Goal: Transaction & Acquisition: Purchase product/service

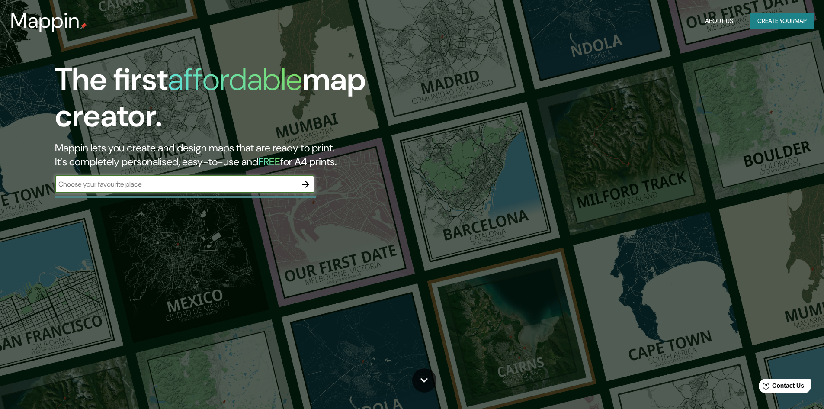
click at [141, 188] on input "text" at bounding box center [176, 184] width 242 height 10
type input "[GEOGRAPHIC_DATA][US_STATE]"
click at [307, 188] on icon "button" at bounding box center [305, 184] width 10 height 10
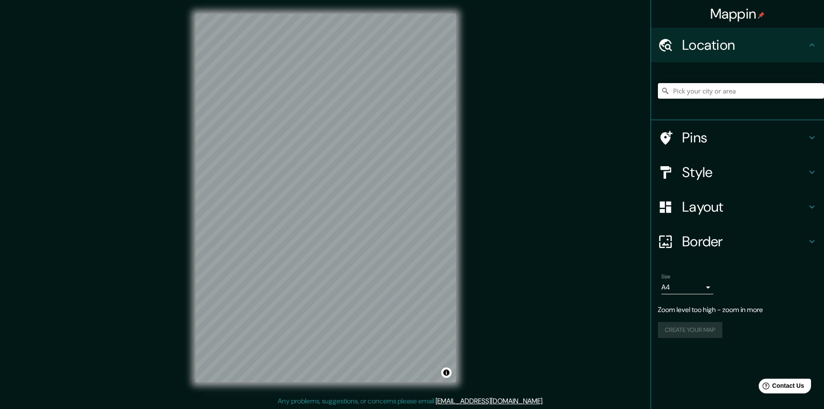
click at [679, 86] on input "Pick your city or area" at bounding box center [741, 91] width 166 height 16
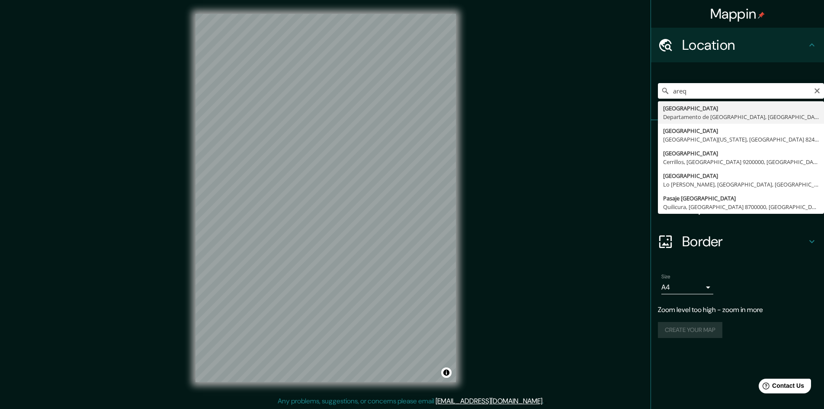
type input "[GEOGRAPHIC_DATA], [GEOGRAPHIC_DATA], [GEOGRAPHIC_DATA]"
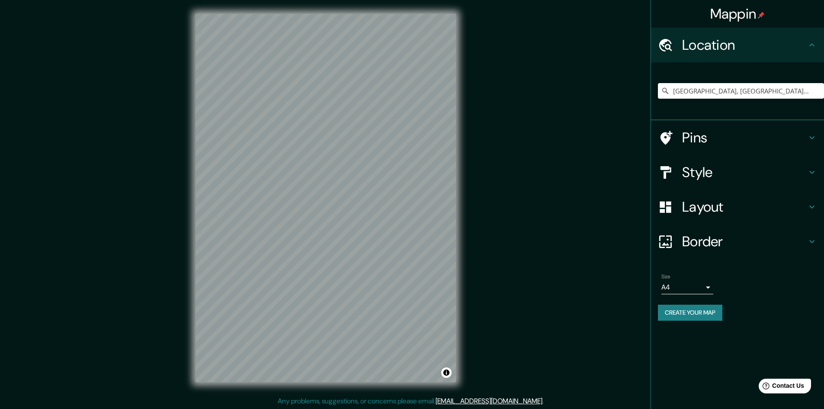
click at [747, 172] on h4 "Style" at bounding box center [744, 171] width 125 height 17
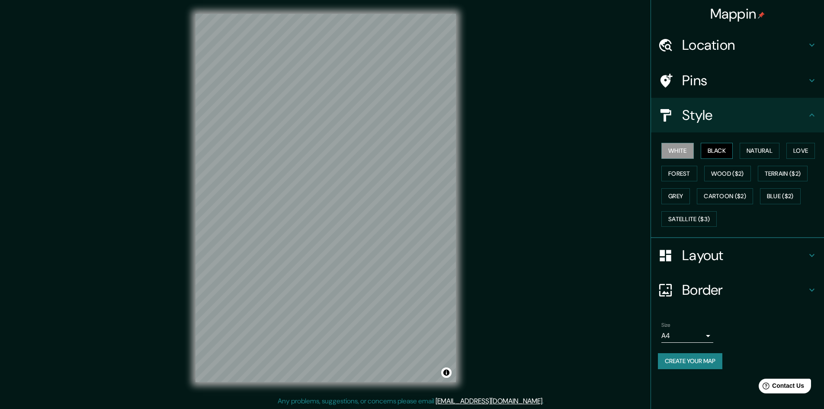
click at [712, 156] on button "Black" at bounding box center [716, 151] width 32 height 16
click at [752, 146] on button "Natural" at bounding box center [759, 151] width 40 height 16
click at [798, 137] on div "White Black Natural Love Forest Wood ($2) Terrain ($2) Grey Cartoon ($2) Blue (…" at bounding box center [737, 184] width 173 height 105
click at [800, 144] on button "Love" at bounding box center [800, 151] width 29 height 16
click at [687, 175] on button "Forest" at bounding box center [679, 174] width 36 height 16
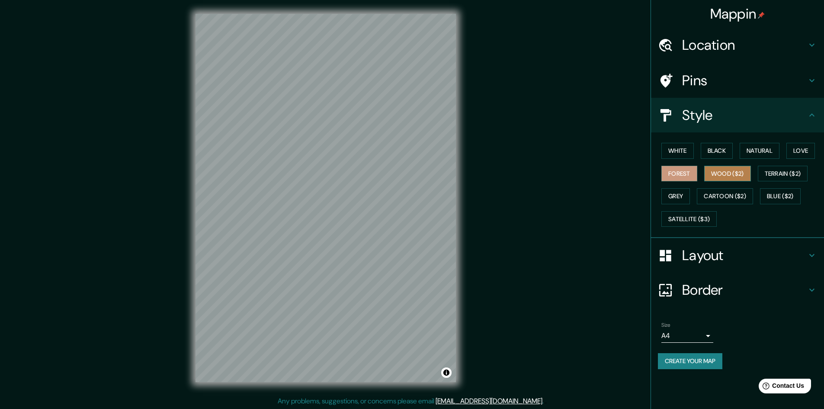
click at [741, 176] on button "Wood ($2)" at bounding box center [727, 174] width 47 height 16
click at [689, 196] on button "Grey" at bounding box center [675, 196] width 29 height 16
click at [798, 172] on button "Terrain ($2)" at bounding box center [782, 174] width 50 height 16
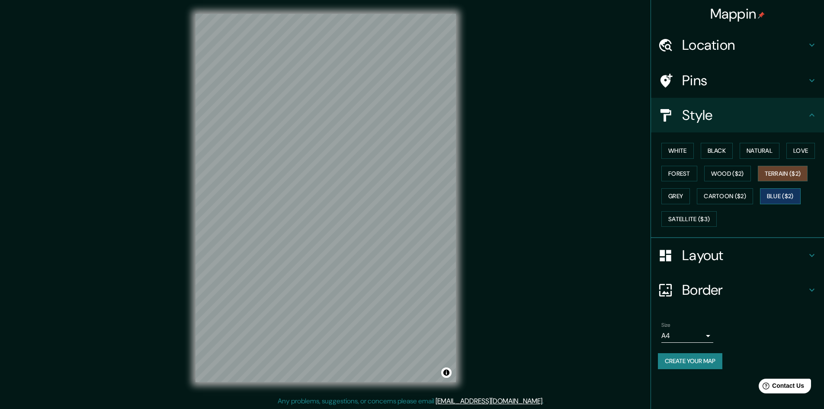
click at [791, 198] on button "Blue ($2)" at bounding box center [780, 196] width 41 height 16
click at [688, 221] on button "Satellite ($3)" at bounding box center [688, 219] width 55 height 16
click at [707, 213] on button "Satellite ($3)" at bounding box center [688, 219] width 55 height 16
click at [766, 196] on button "Blue ($2)" at bounding box center [780, 196] width 41 height 16
click at [703, 221] on button "Satellite ($3)" at bounding box center [688, 219] width 55 height 16
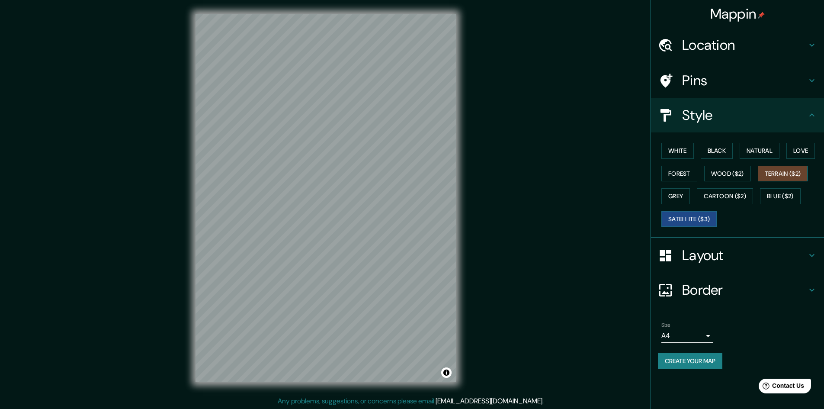
click at [787, 169] on button "Terrain ($2)" at bounding box center [782, 174] width 50 height 16
click at [744, 179] on button "Wood ($2)" at bounding box center [727, 174] width 47 height 16
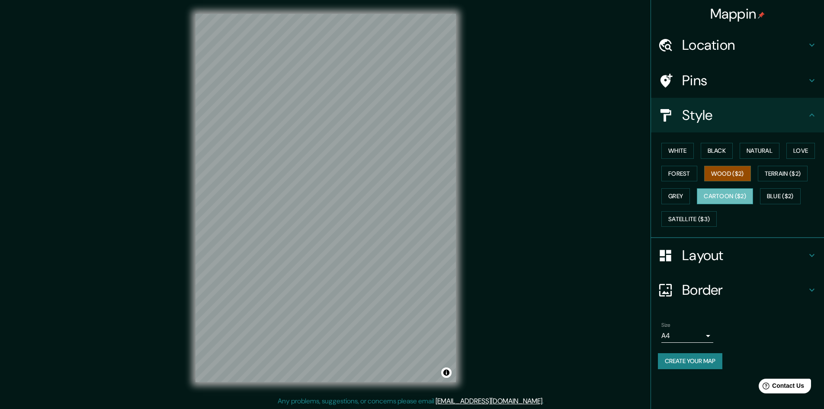
click at [748, 193] on button "Cartoon ($2)" at bounding box center [724, 196] width 56 height 16
click at [675, 199] on button "Grey" at bounding box center [675, 196] width 29 height 16
click at [776, 164] on div "White Black Natural Love Forest Wood ($2) Terrain ($2) Grey Cartoon ($2) Blue (…" at bounding box center [741, 184] width 166 height 91
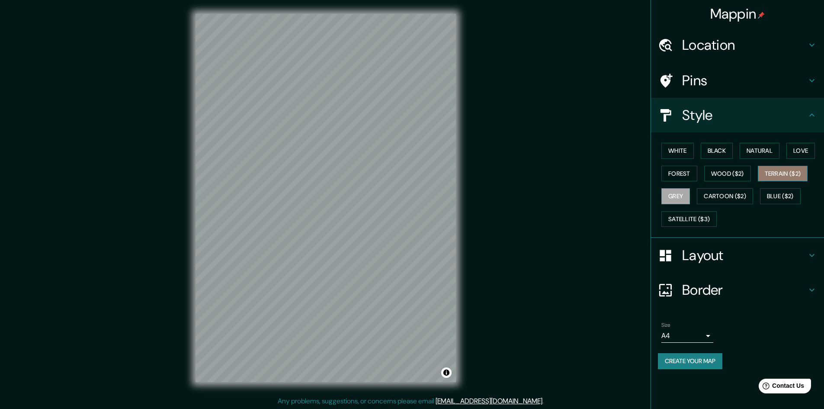
click at [775, 169] on button "Terrain ($2)" at bounding box center [782, 174] width 50 height 16
click at [690, 180] on button "Forest" at bounding box center [679, 174] width 36 height 16
click at [713, 174] on button "Wood ($2)" at bounding box center [727, 174] width 47 height 16
click at [710, 150] on button "Black" at bounding box center [716, 151] width 32 height 16
click at [717, 176] on button "Wood ($2)" at bounding box center [727, 174] width 47 height 16
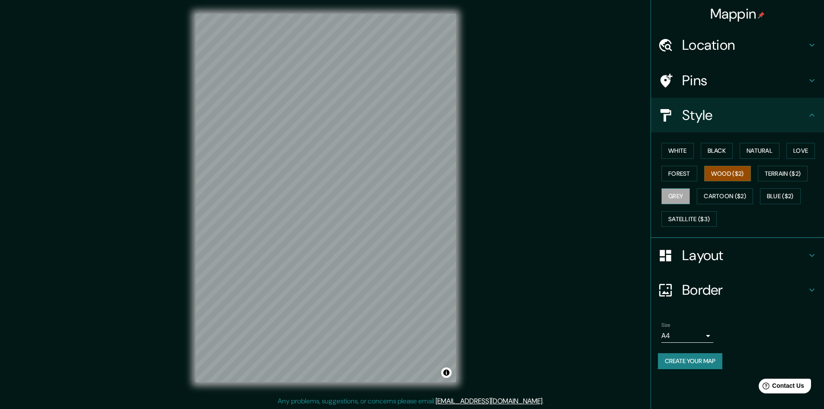
click at [666, 190] on button "Grey" at bounding box center [675, 196] width 29 height 16
click at [737, 289] on h4 "Border" at bounding box center [744, 289] width 125 height 17
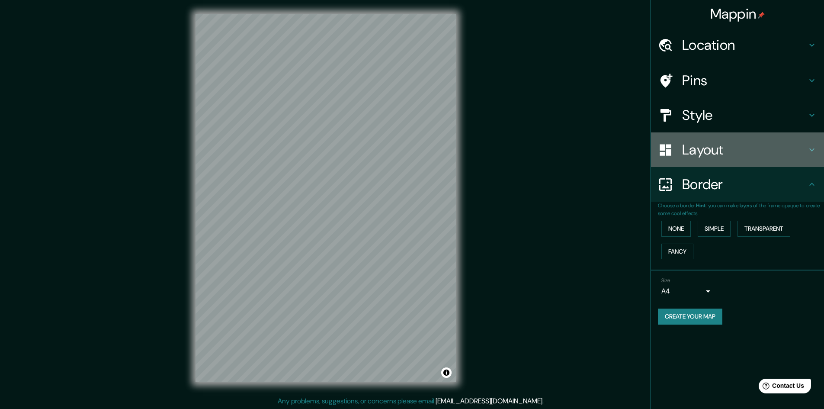
click at [712, 160] on div "Layout" at bounding box center [737, 149] width 173 height 35
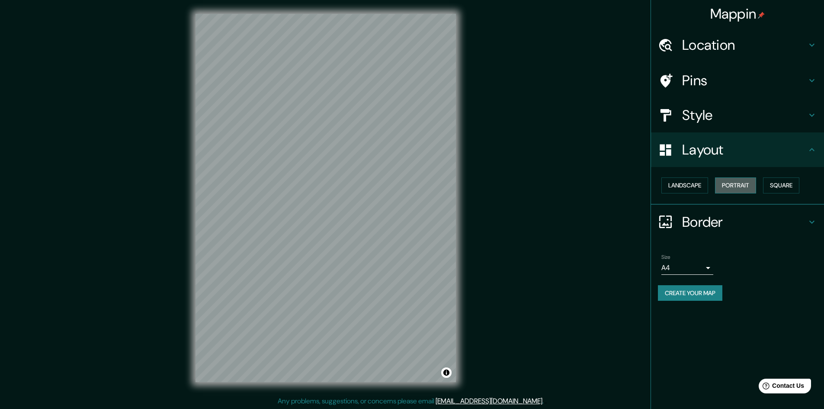
click at [749, 182] on button "Portrait" at bounding box center [735, 185] width 41 height 16
click at [790, 184] on button "Square" at bounding box center [781, 185] width 36 height 16
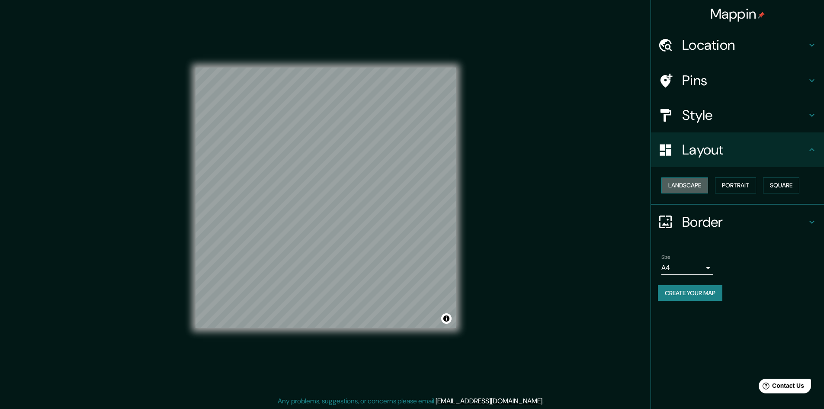
click at [696, 181] on button "Landscape" at bounding box center [684, 185] width 47 height 16
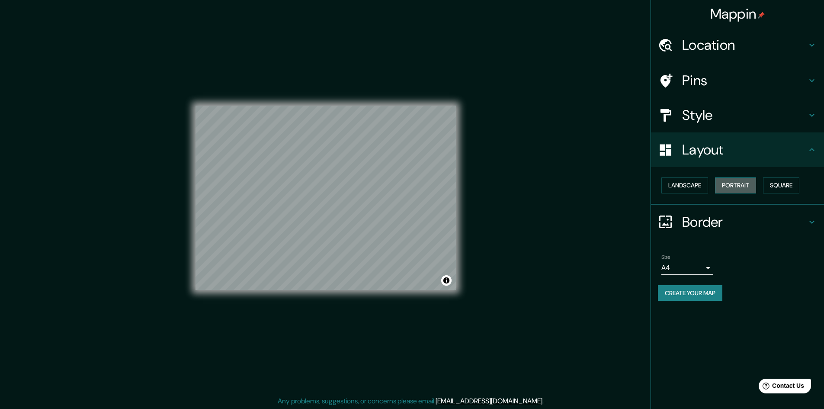
click at [727, 186] on button "Portrait" at bounding box center [735, 185] width 41 height 16
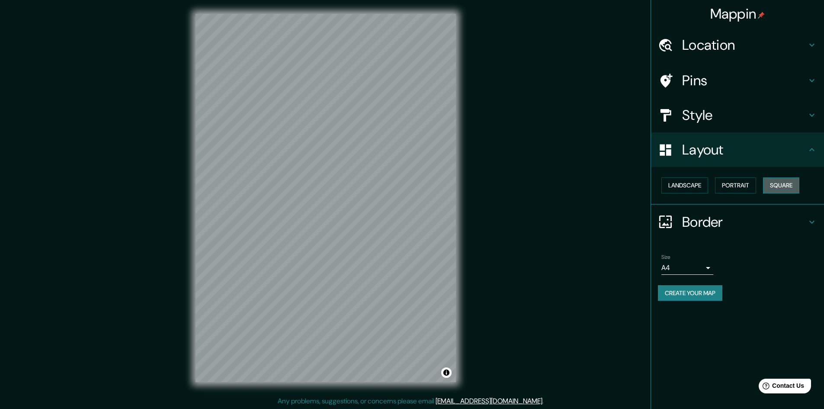
click at [785, 184] on button "Square" at bounding box center [781, 185] width 36 height 16
